Goal: Information Seeking & Learning: Learn about a topic

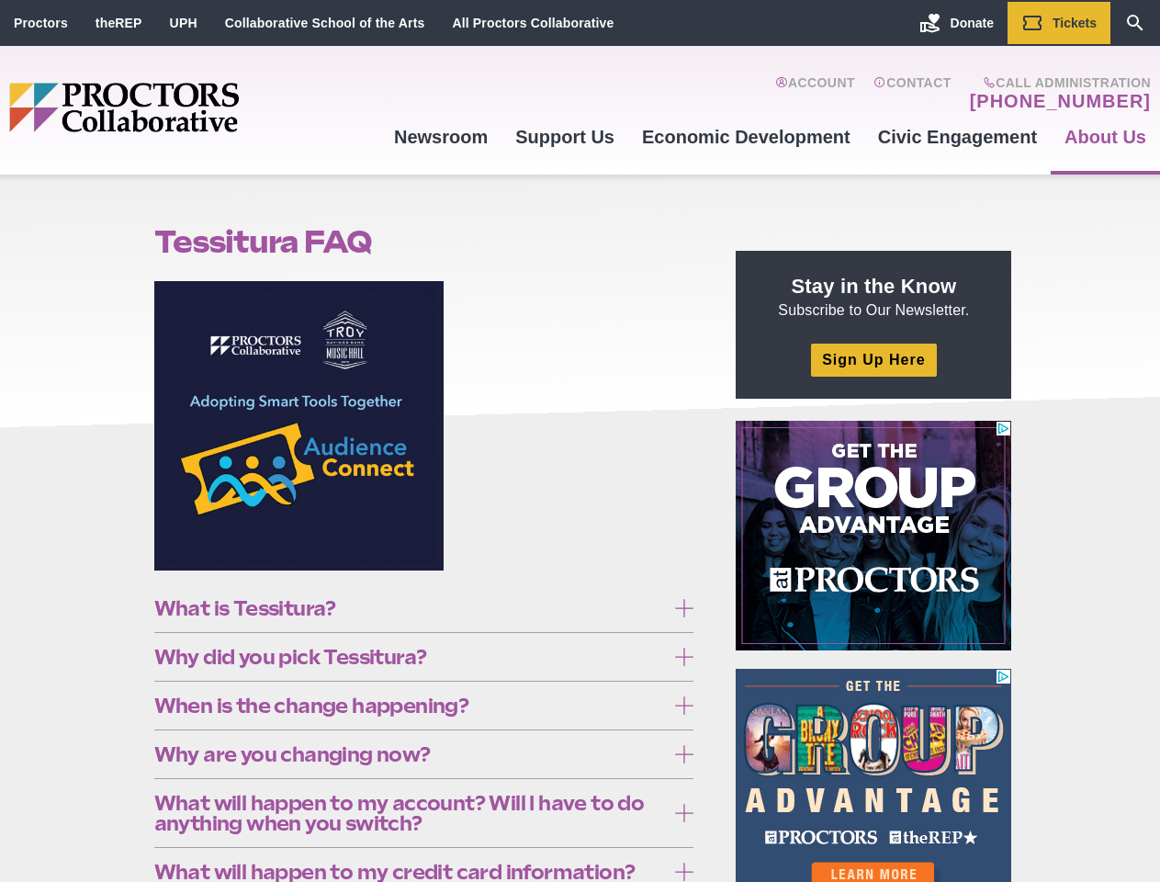
click at [580, 441] on figure at bounding box center [424, 432] width 540 height 303
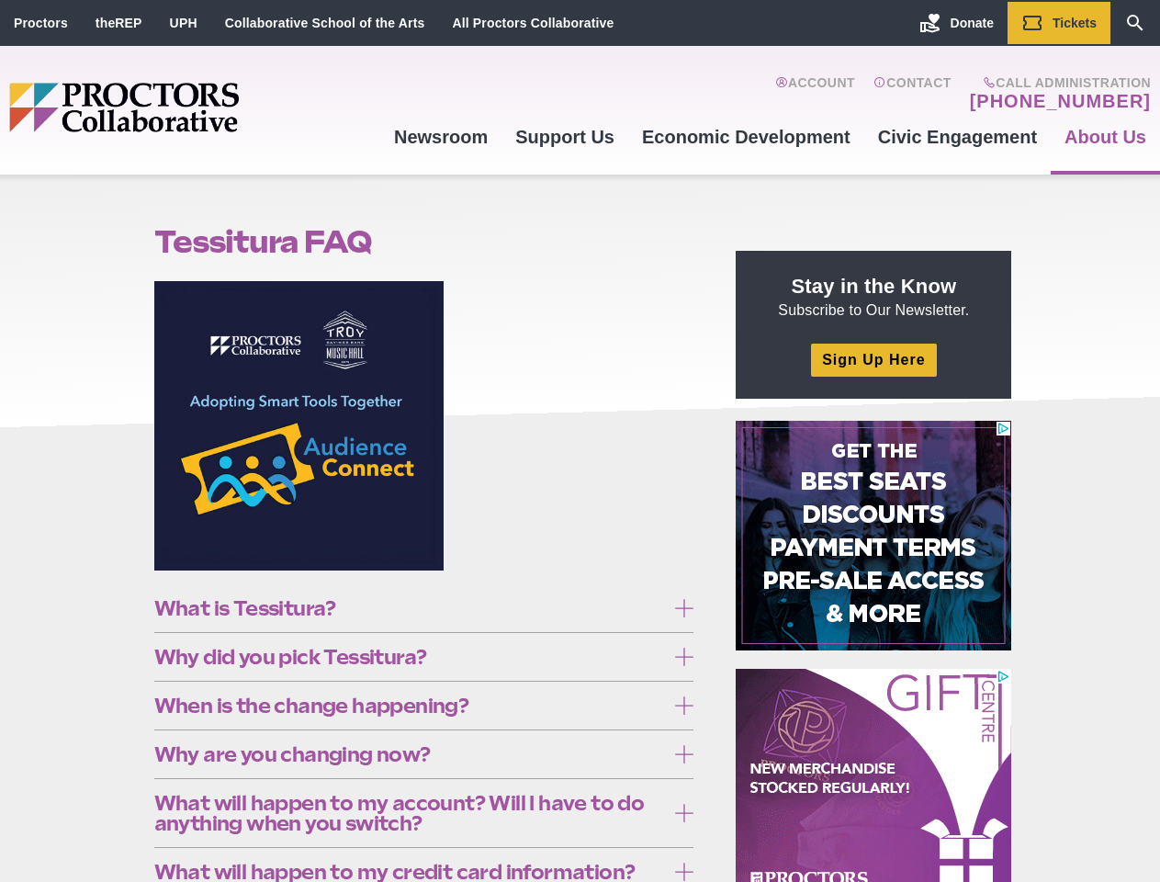
click at [580, 441] on figure at bounding box center [424, 432] width 540 height 303
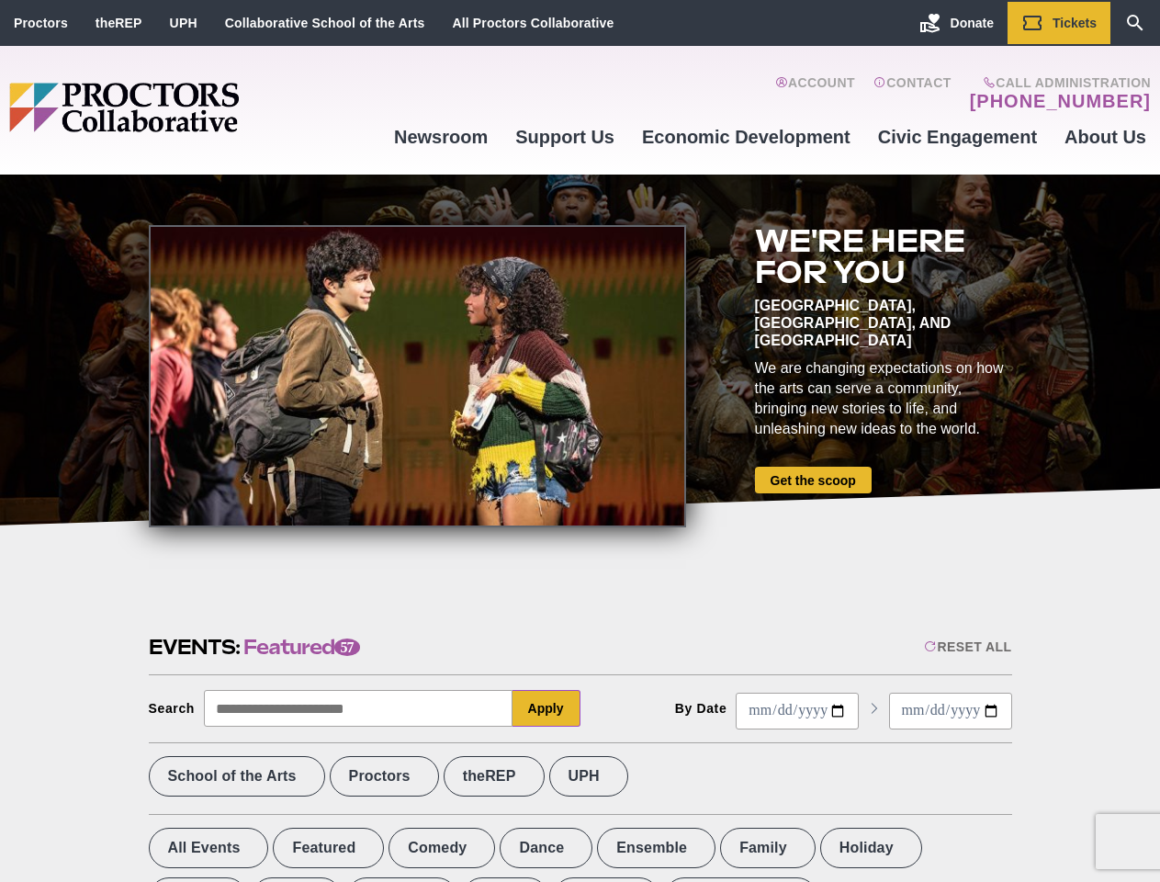
click at [580, 441] on div at bounding box center [417, 376] width 537 height 302
click at [966, 647] on div "Reset All" at bounding box center [967, 646] width 87 height 15
click at [547, 708] on button "Apply" at bounding box center [547, 708] width 68 height 37
